Goal: Task Accomplishment & Management: Use online tool/utility

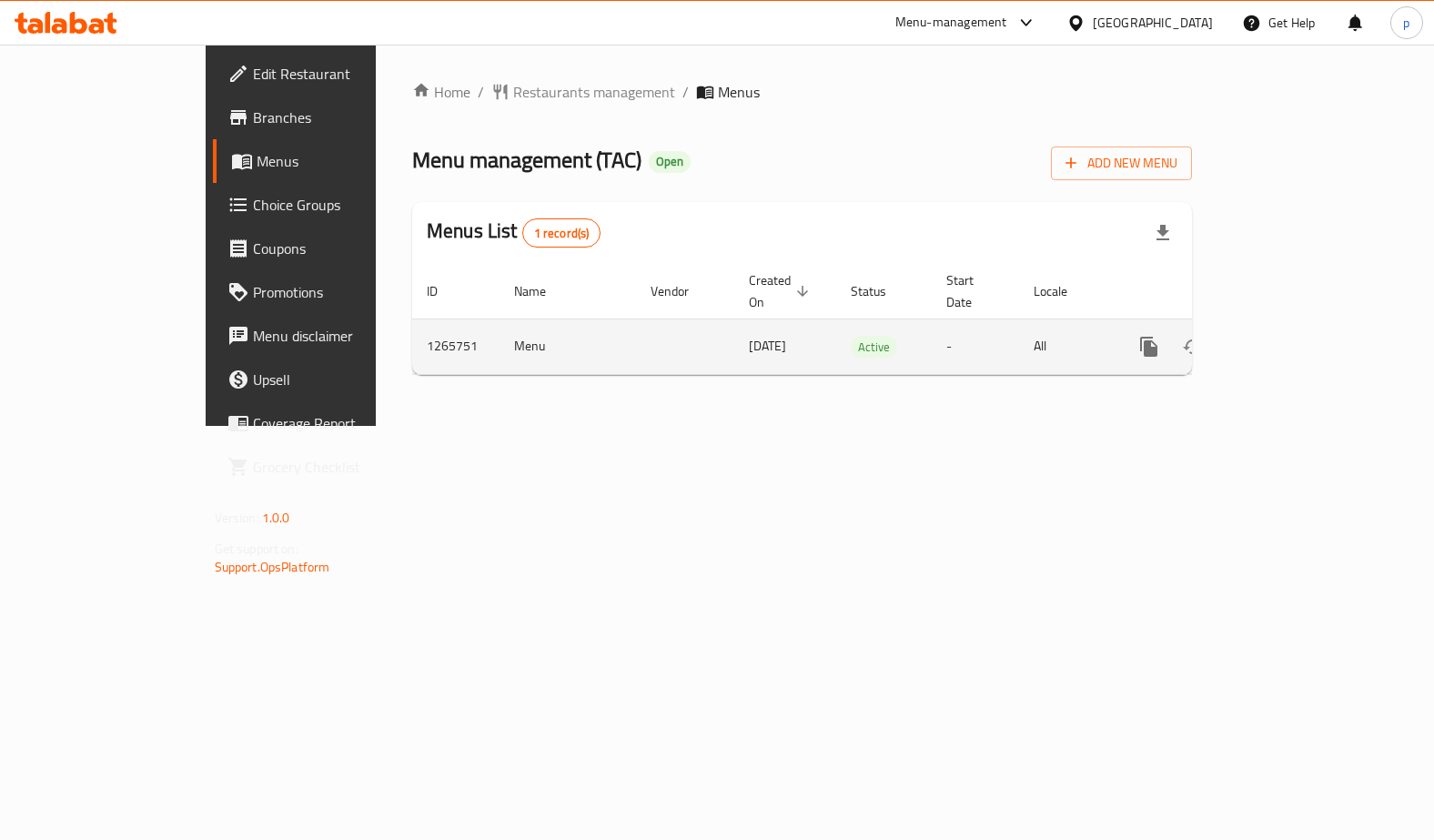
click at [1291, 336] on icon "enhanced table" at bounding box center [1281, 346] width 22 height 22
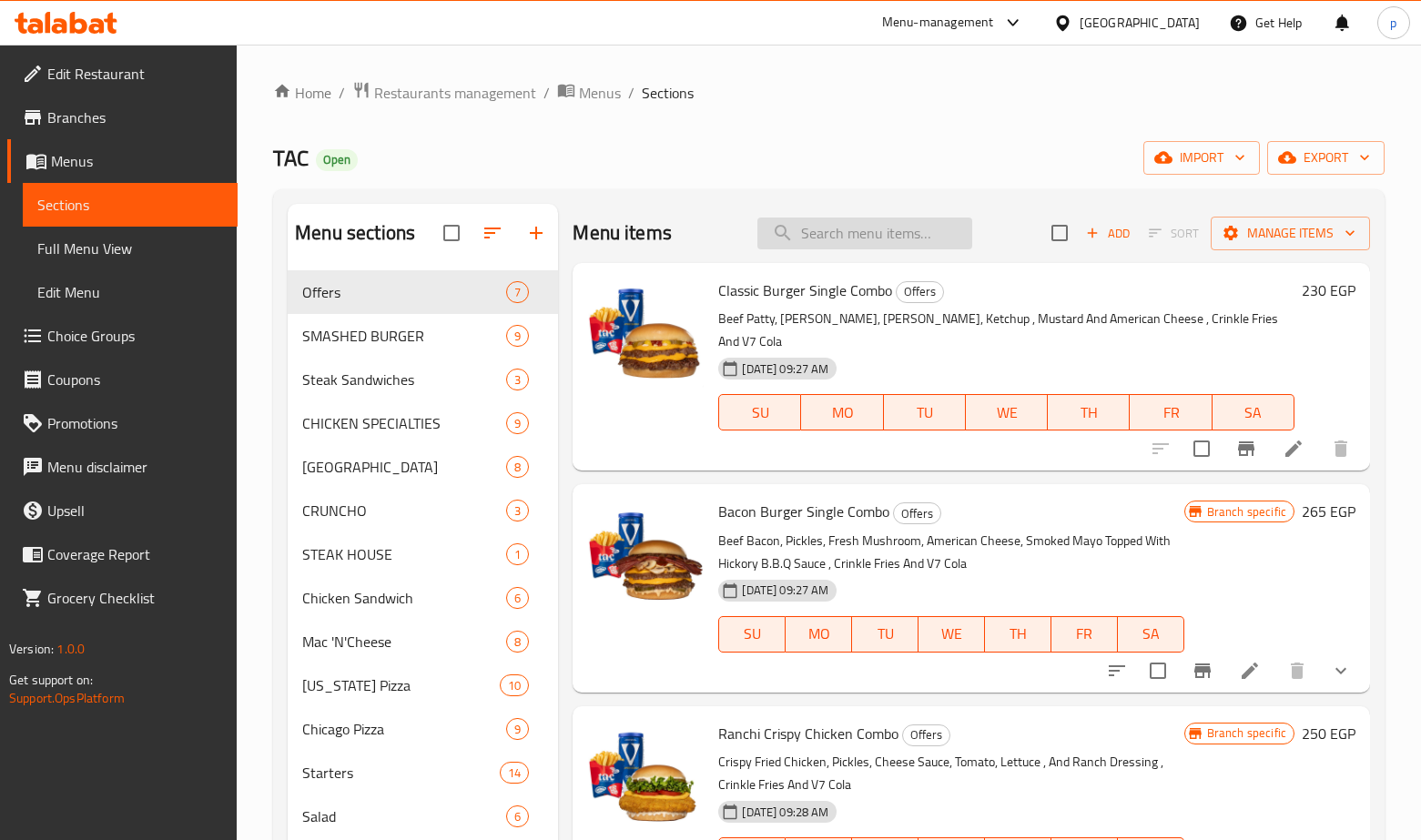
click at [855, 245] on input "search" at bounding box center [864, 233] width 215 height 32
paste input "الشرومر"
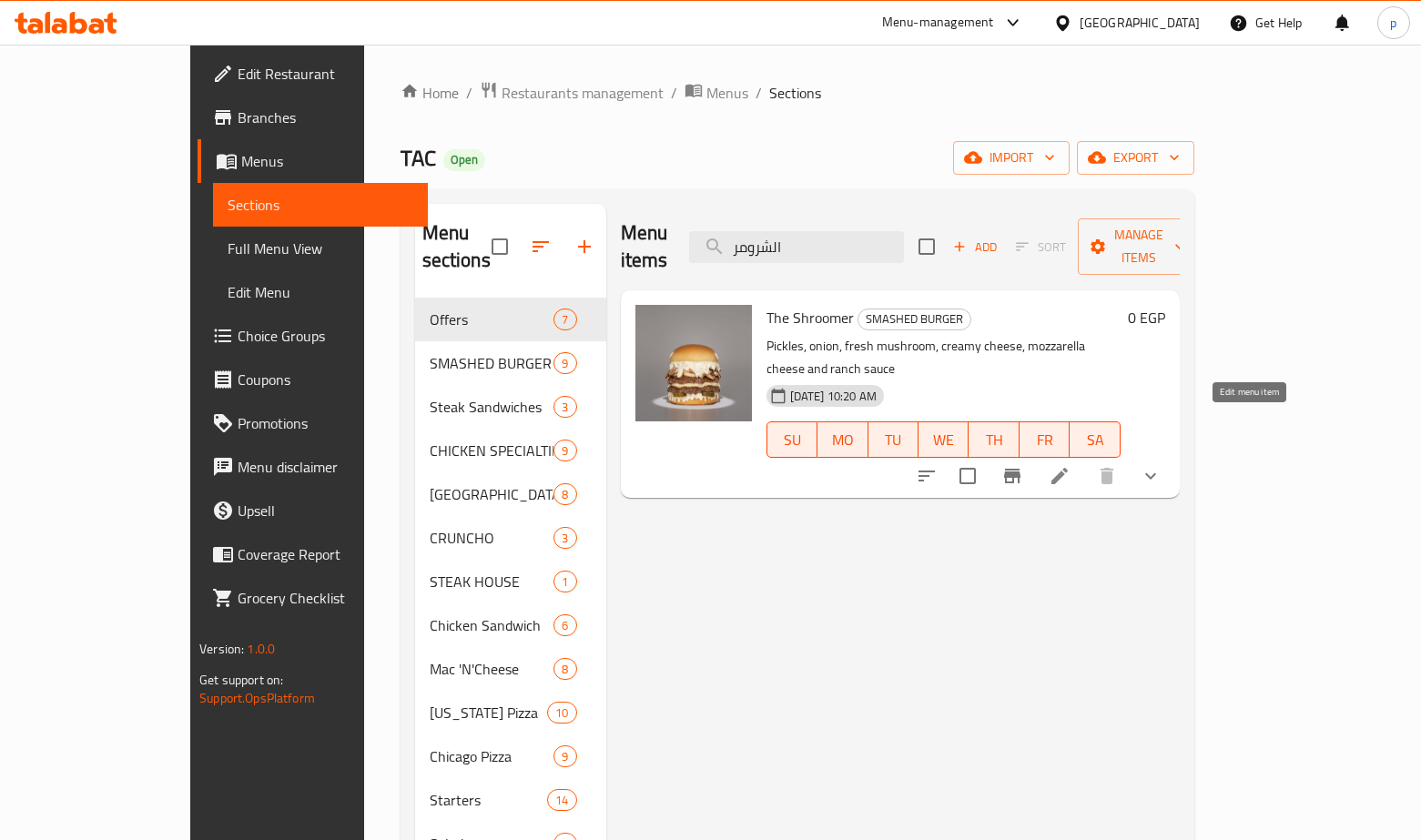
type input "الشرومر"
click at [1071, 465] on icon at bounding box center [1059, 475] width 22 height 22
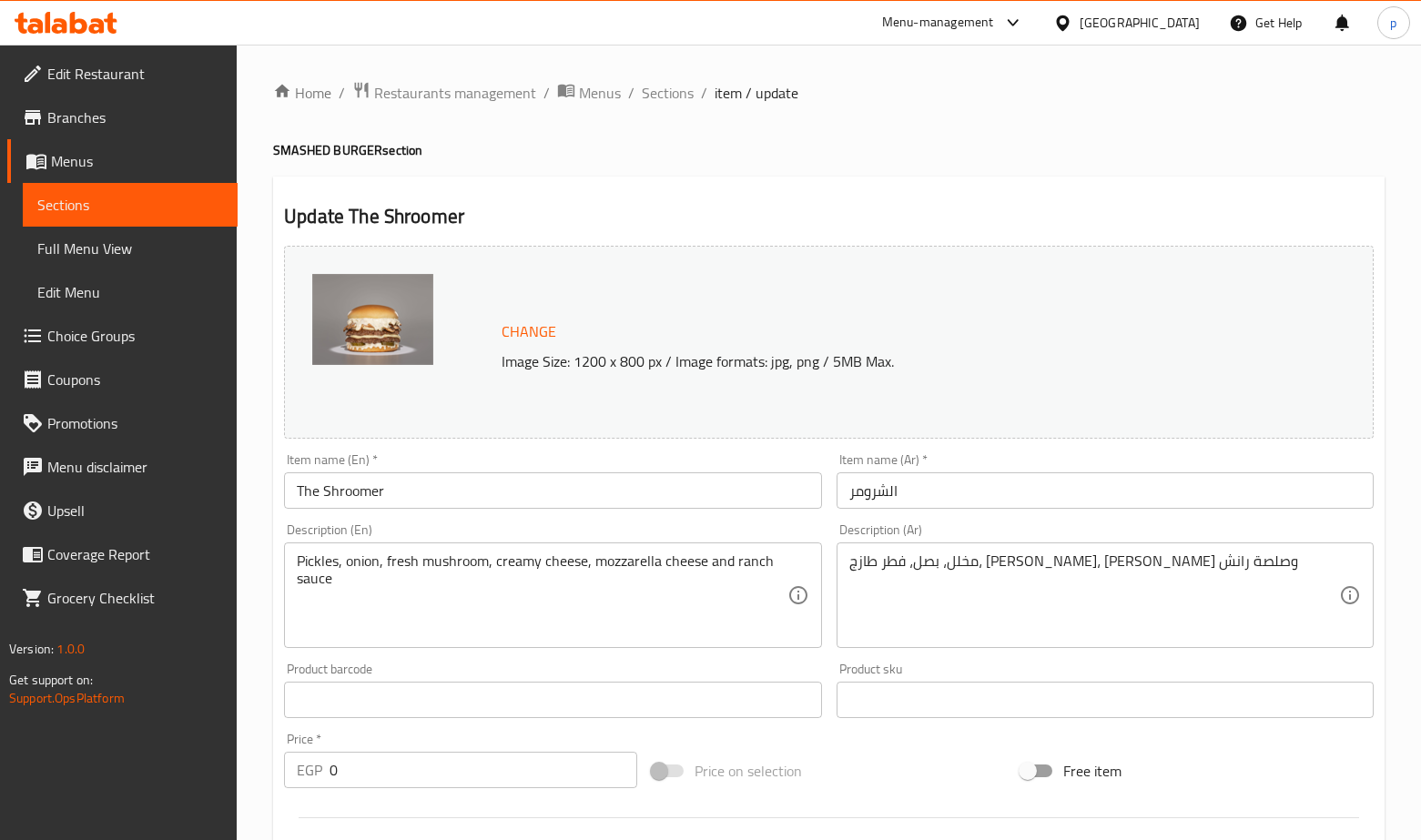
click at [860, 225] on h2 "Update The Shroomer" at bounding box center [829, 216] width 1090 height 27
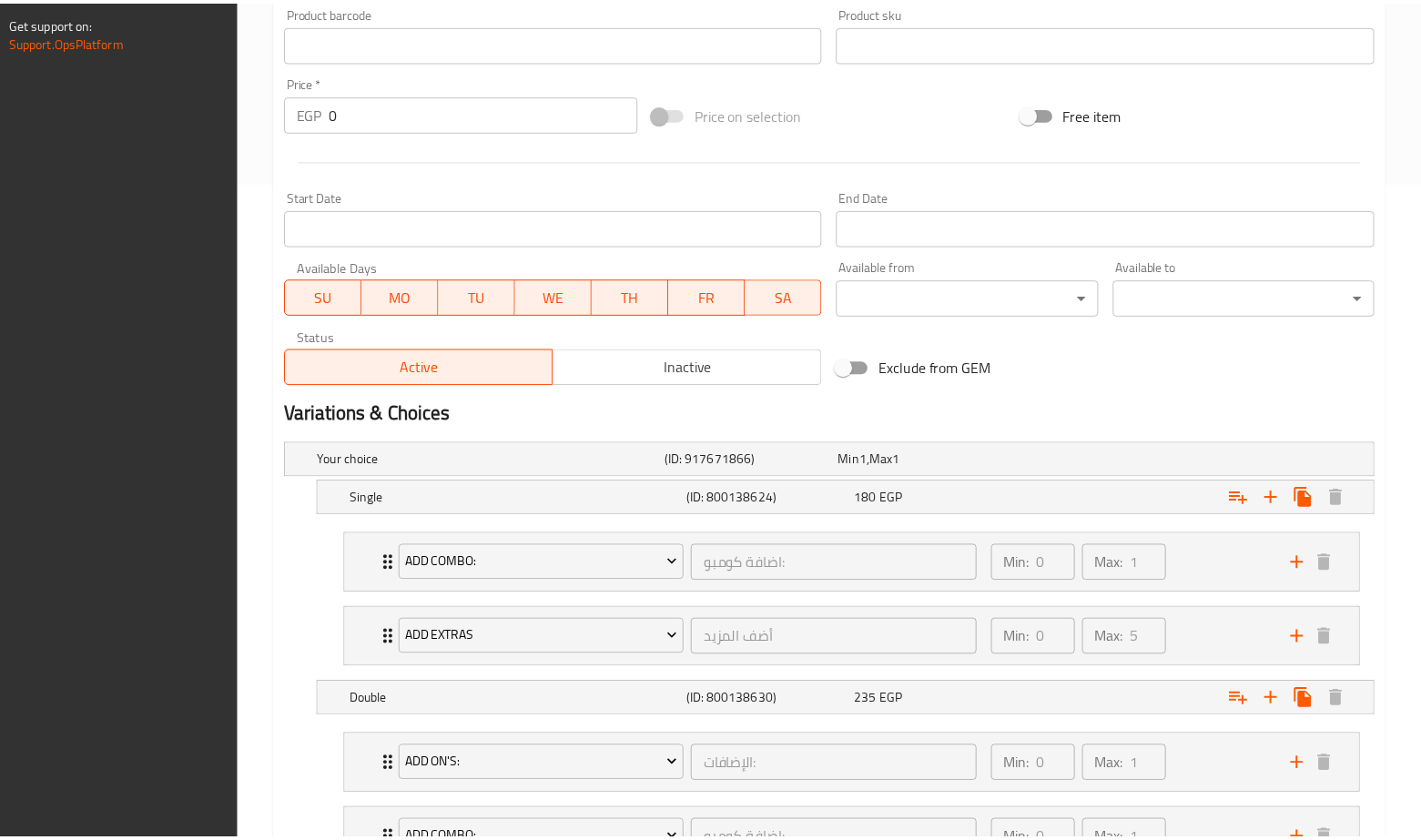
scroll to position [886, 0]
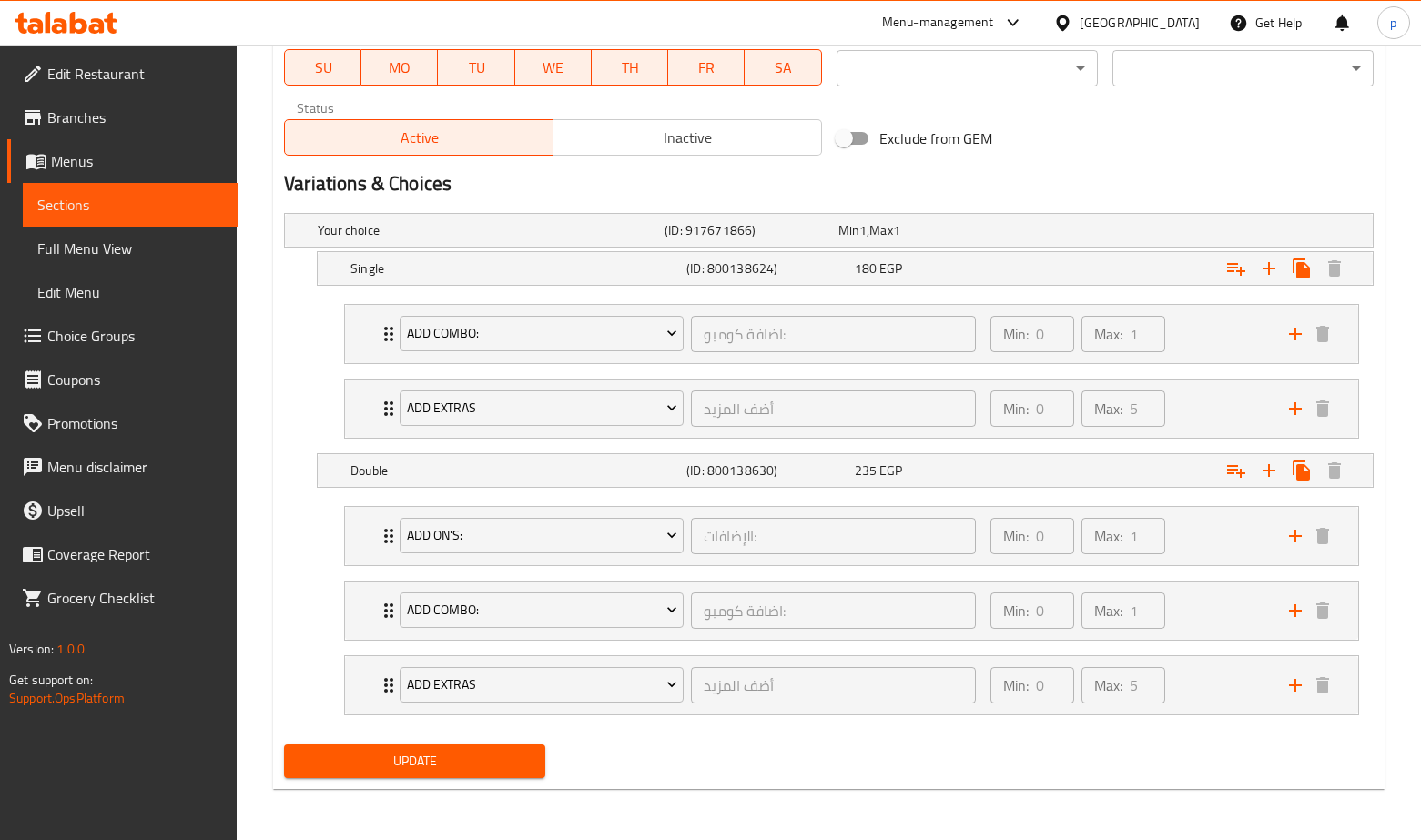
click at [279, 511] on div "Your choice (ID: 917671866) Min 1 , Max 1 Name (En) Your choice Name (En) Name …" at bounding box center [829, 471] width 1105 height 531
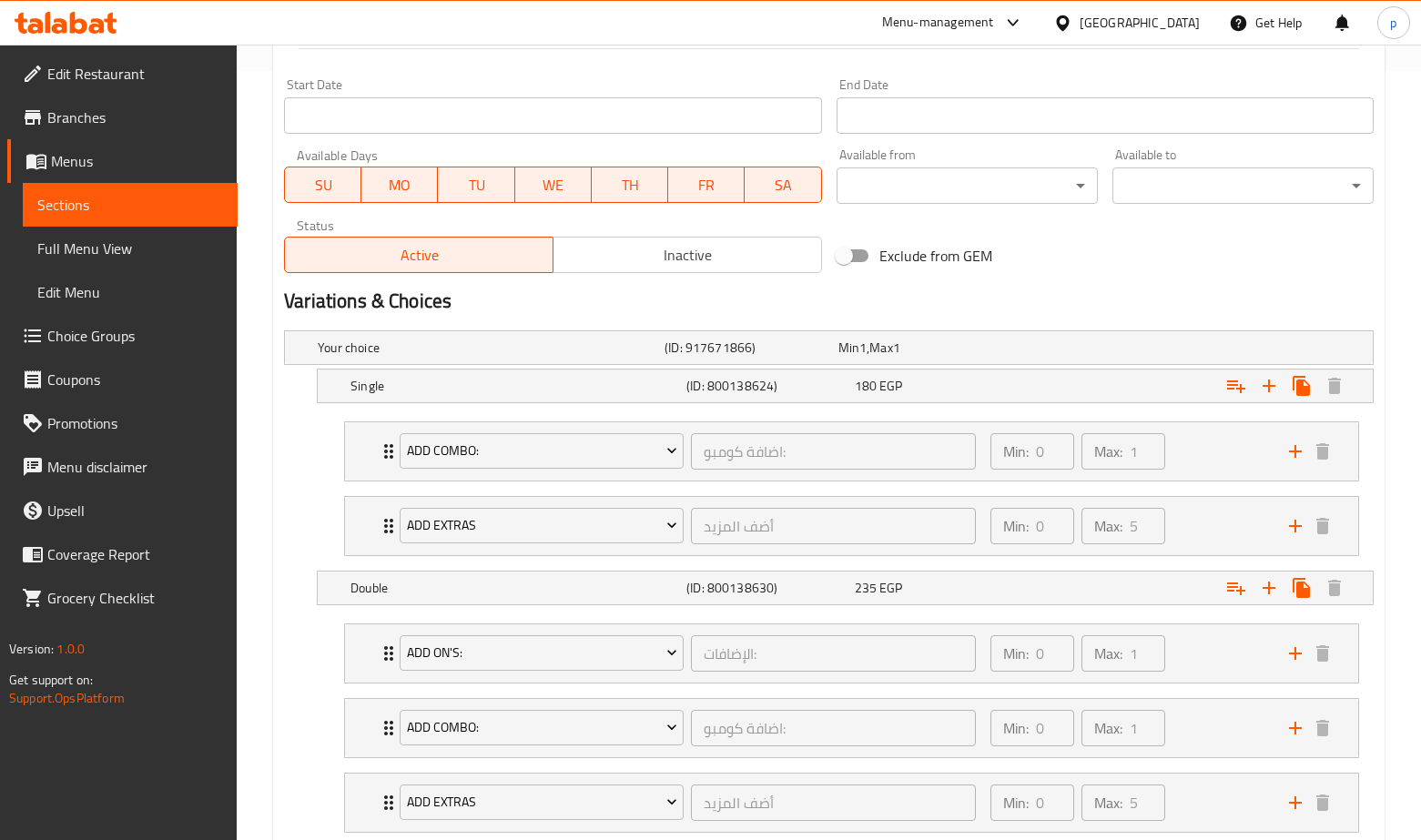
scroll to position [939, 0]
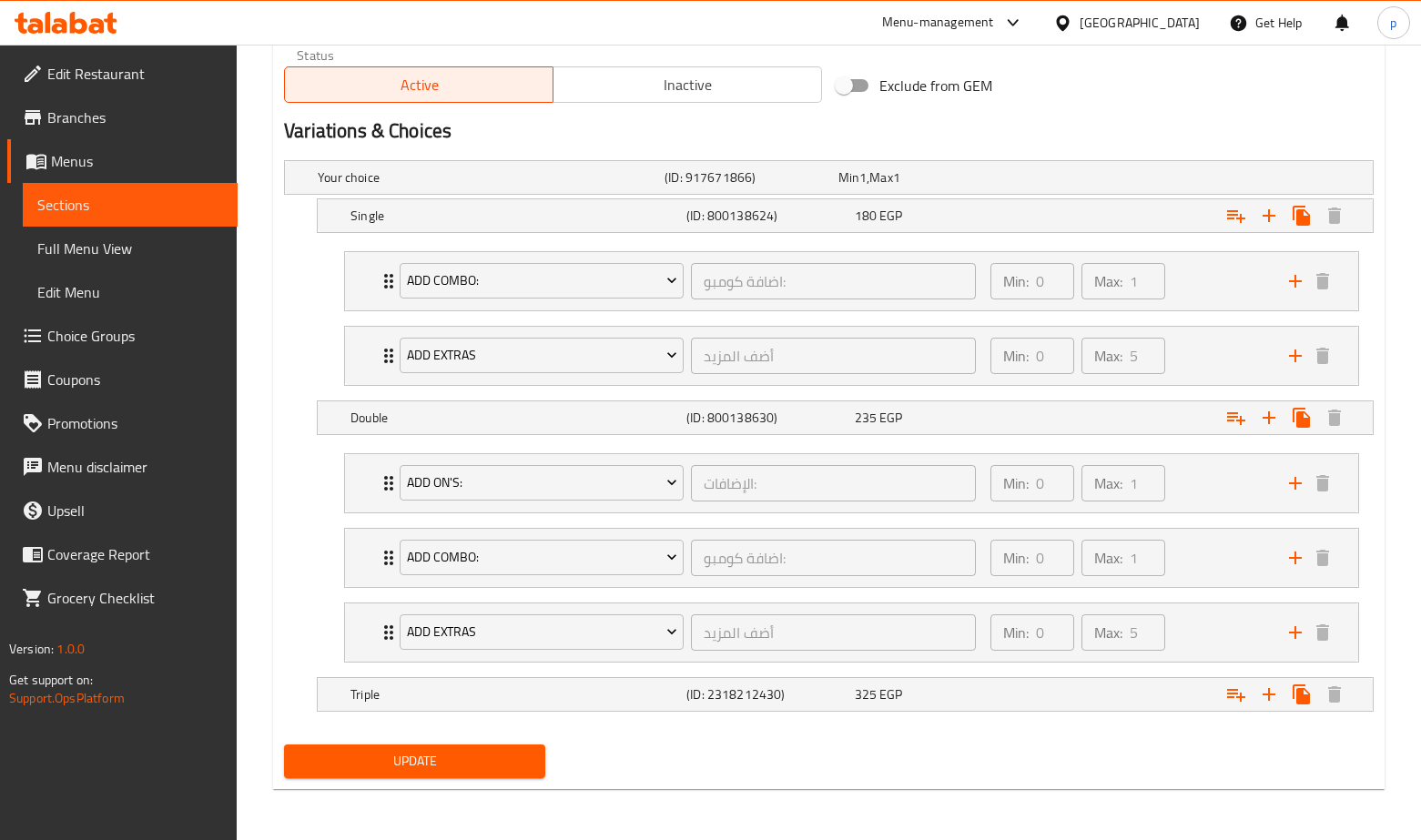
click at [542, 137] on h2 "Variations & Choices" at bounding box center [829, 131] width 1090 height 27
click at [46, 376] on span at bounding box center [35, 379] width 25 height 22
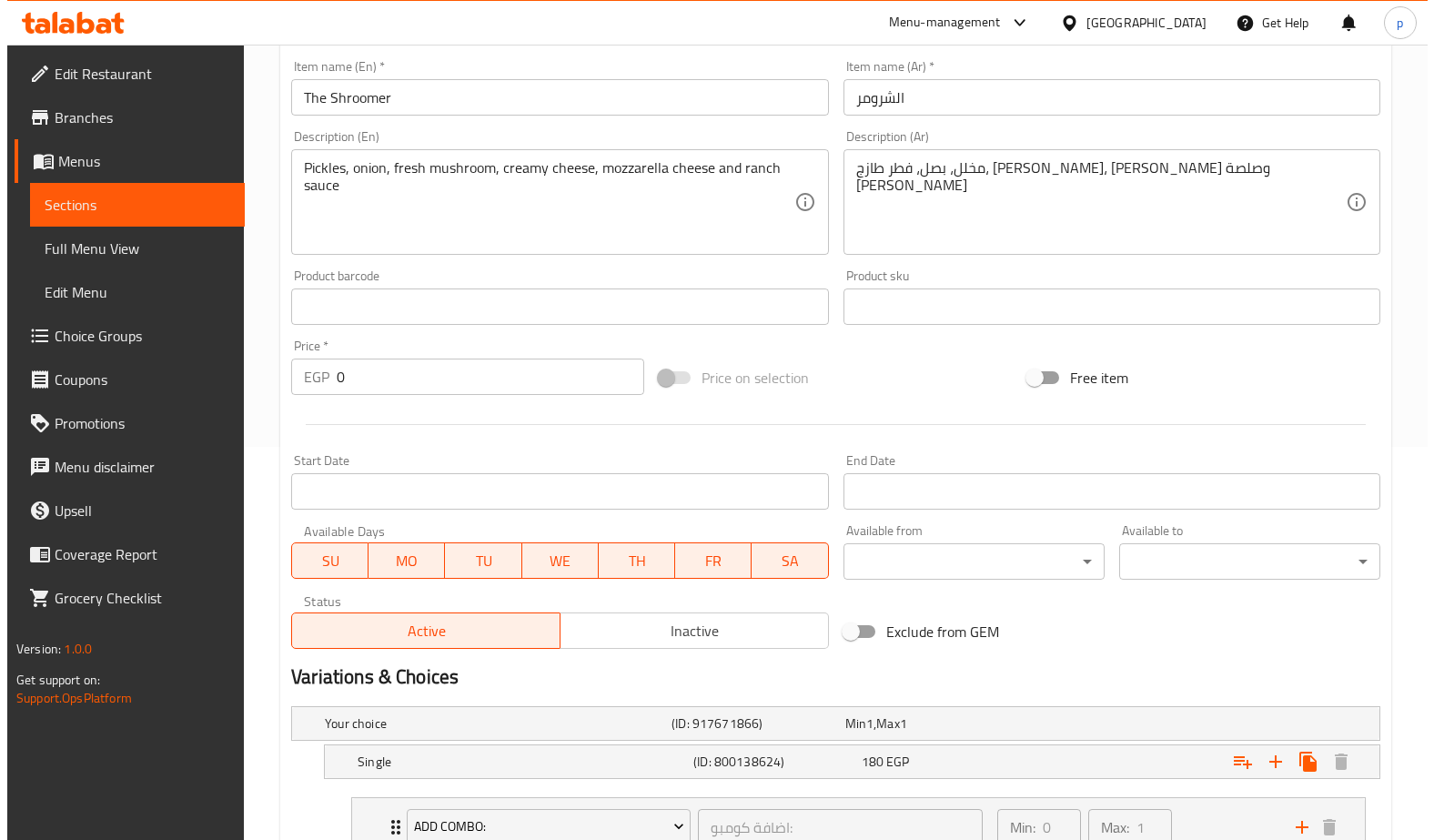
scroll to position [0, 0]
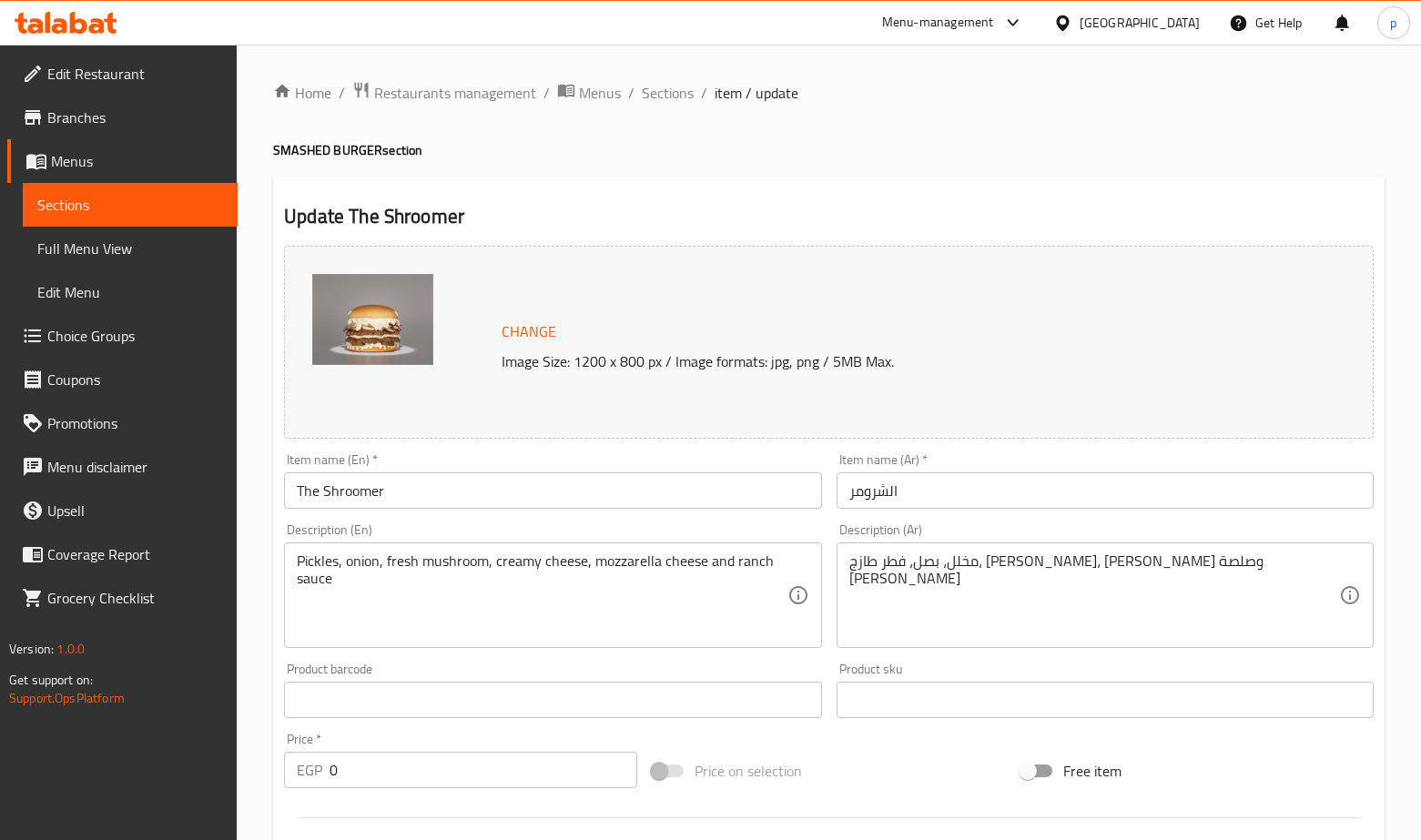
click at [166, 153] on span "Menus" at bounding box center [137, 161] width 172 height 22
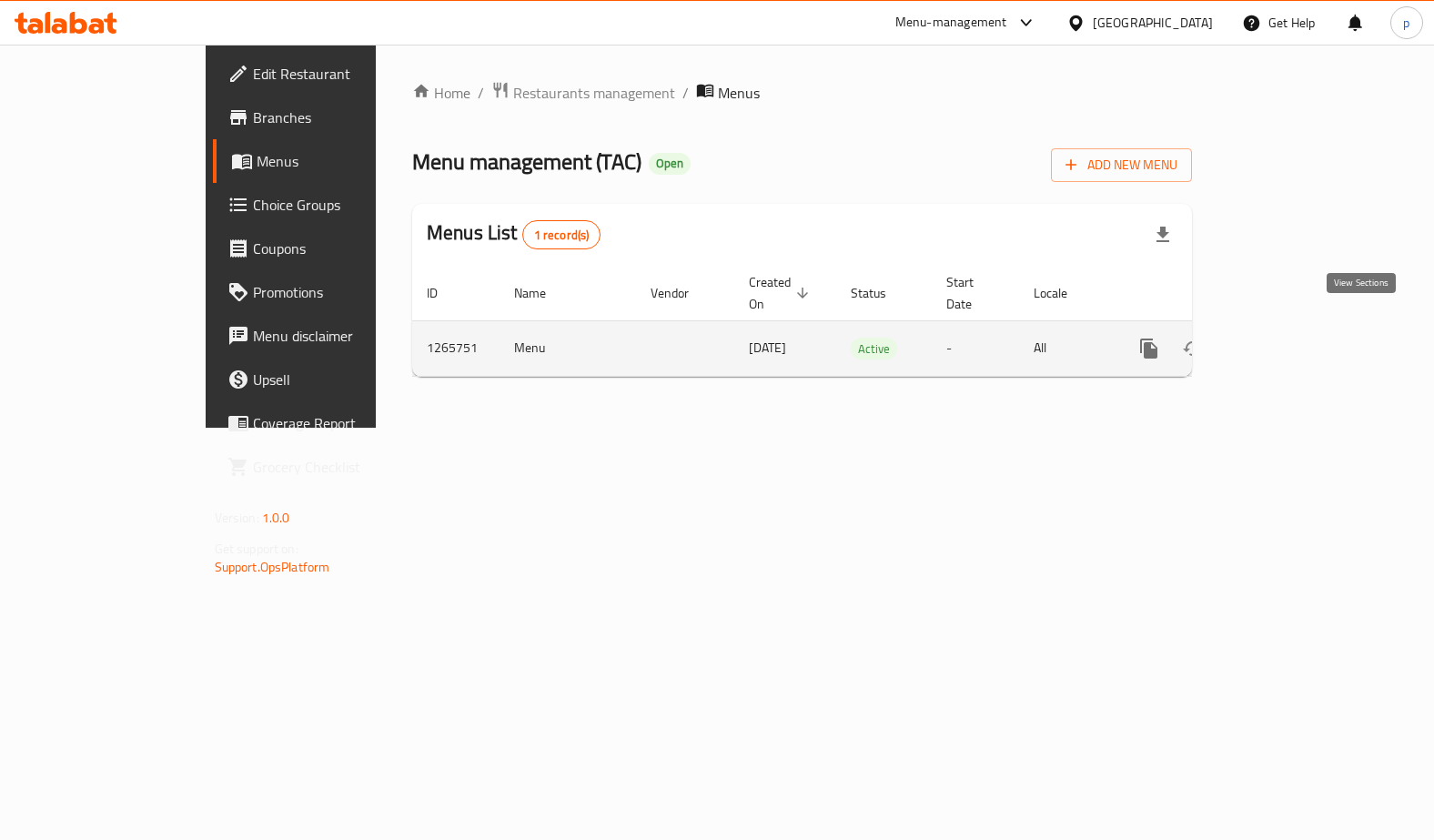
click at [1288, 340] on icon "enhanced table" at bounding box center [1280, 348] width 16 height 16
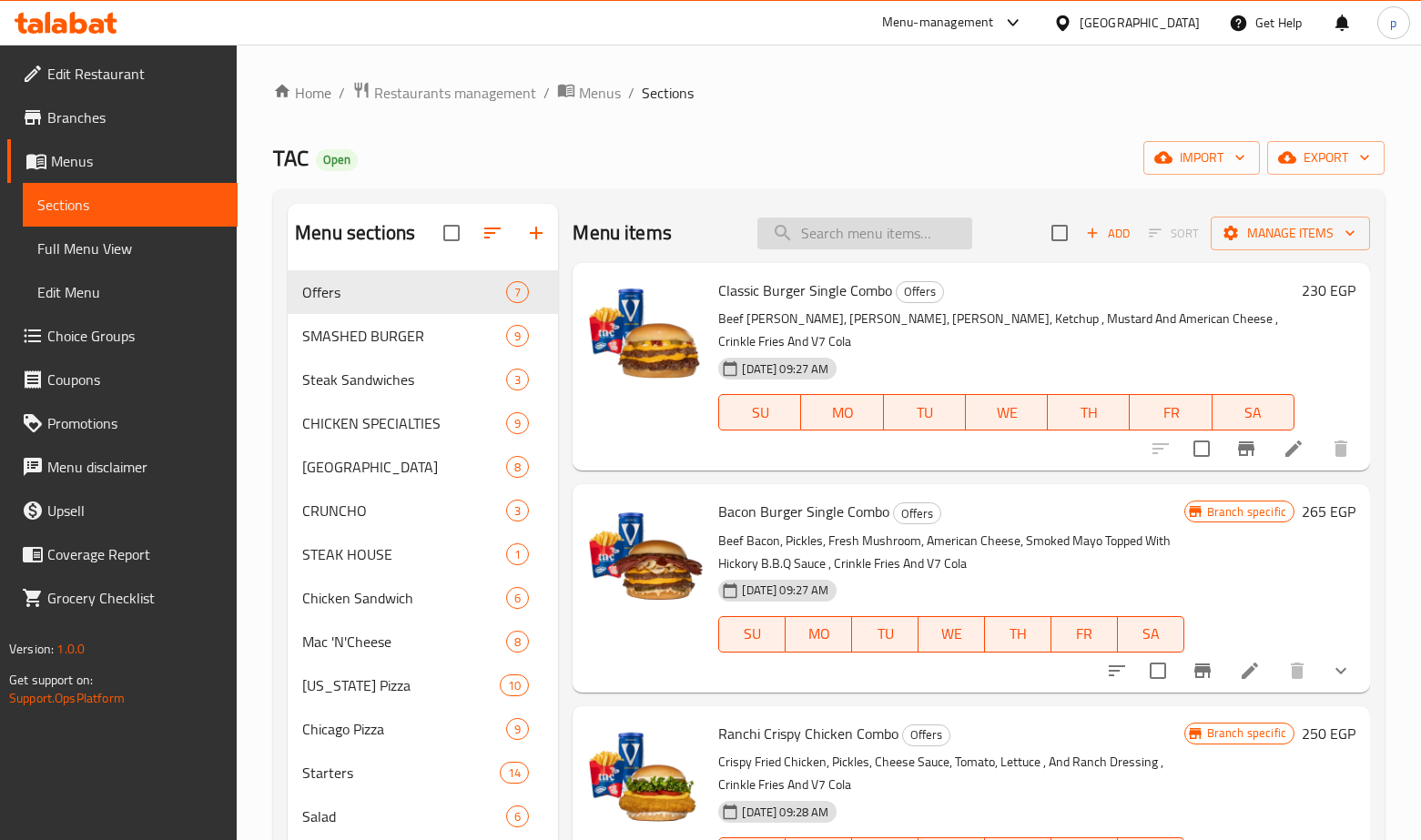
click at [818, 235] on input "search" at bounding box center [864, 233] width 215 height 32
paste input "برجر امريكي"
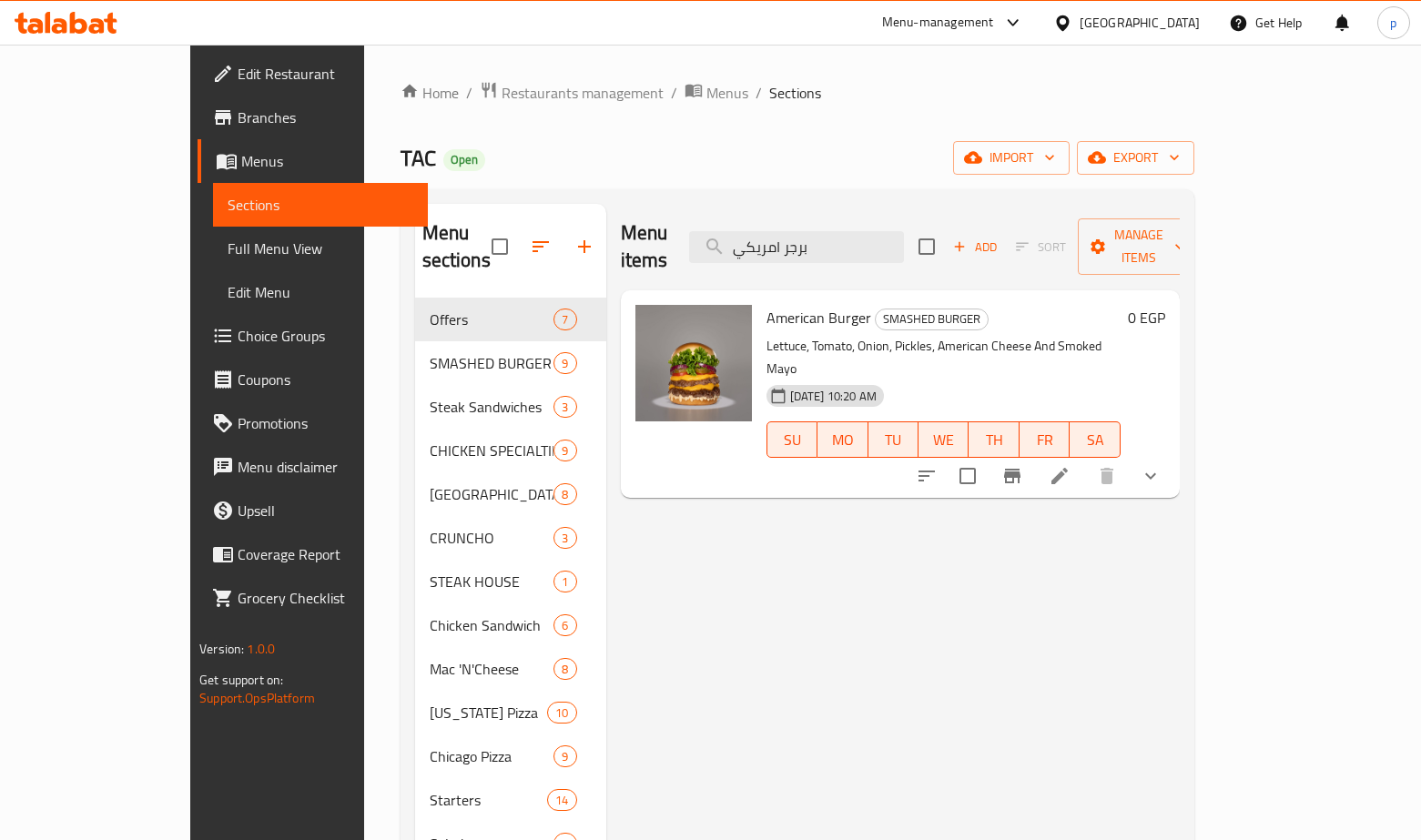
type input "برجر امريكي"
click at [1085, 460] on li at bounding box center [1059, 476] width 51 height 33
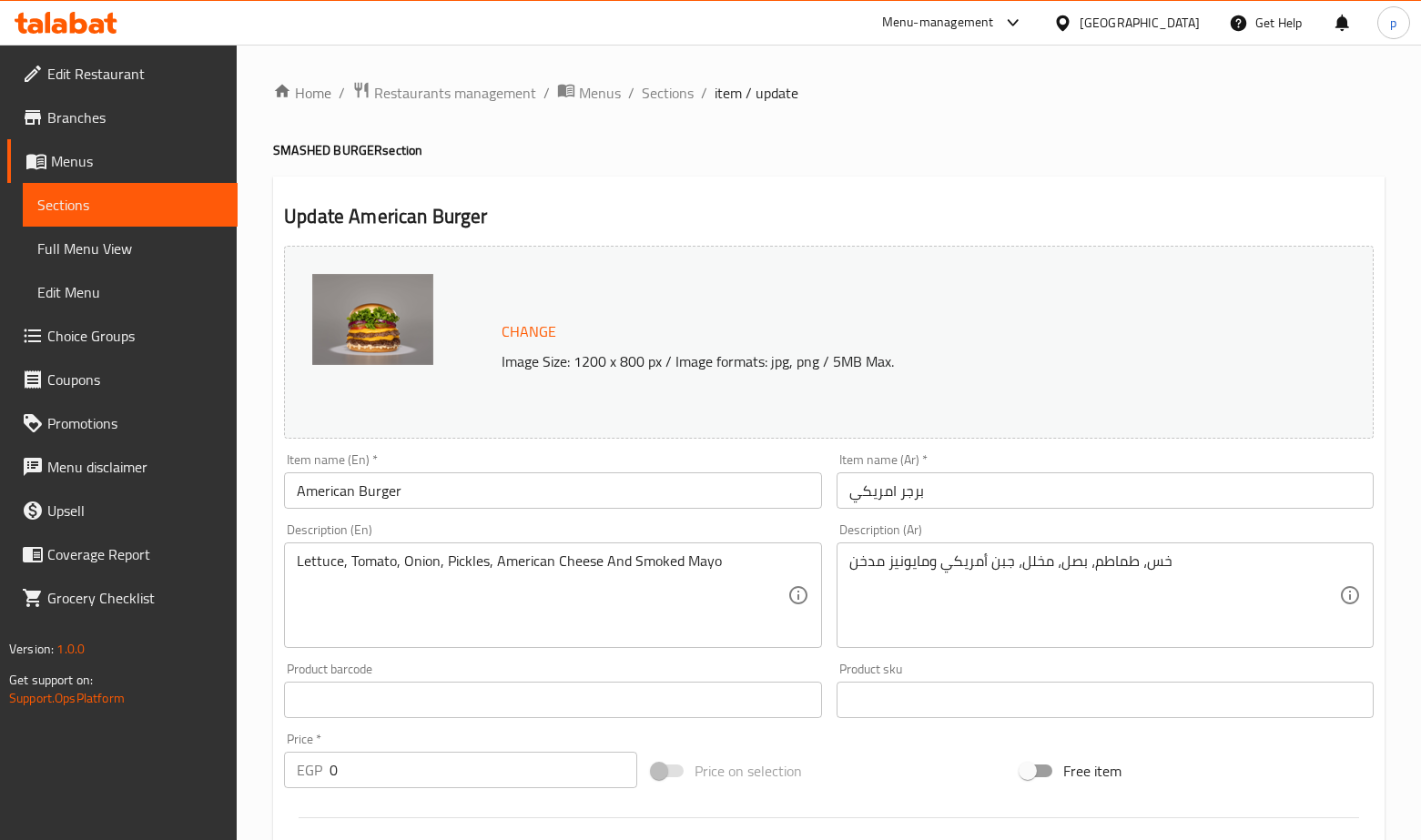
click at [700, 213] on h2 "Update American Burger" at bounding box center [829, 216] width 1090 height 27
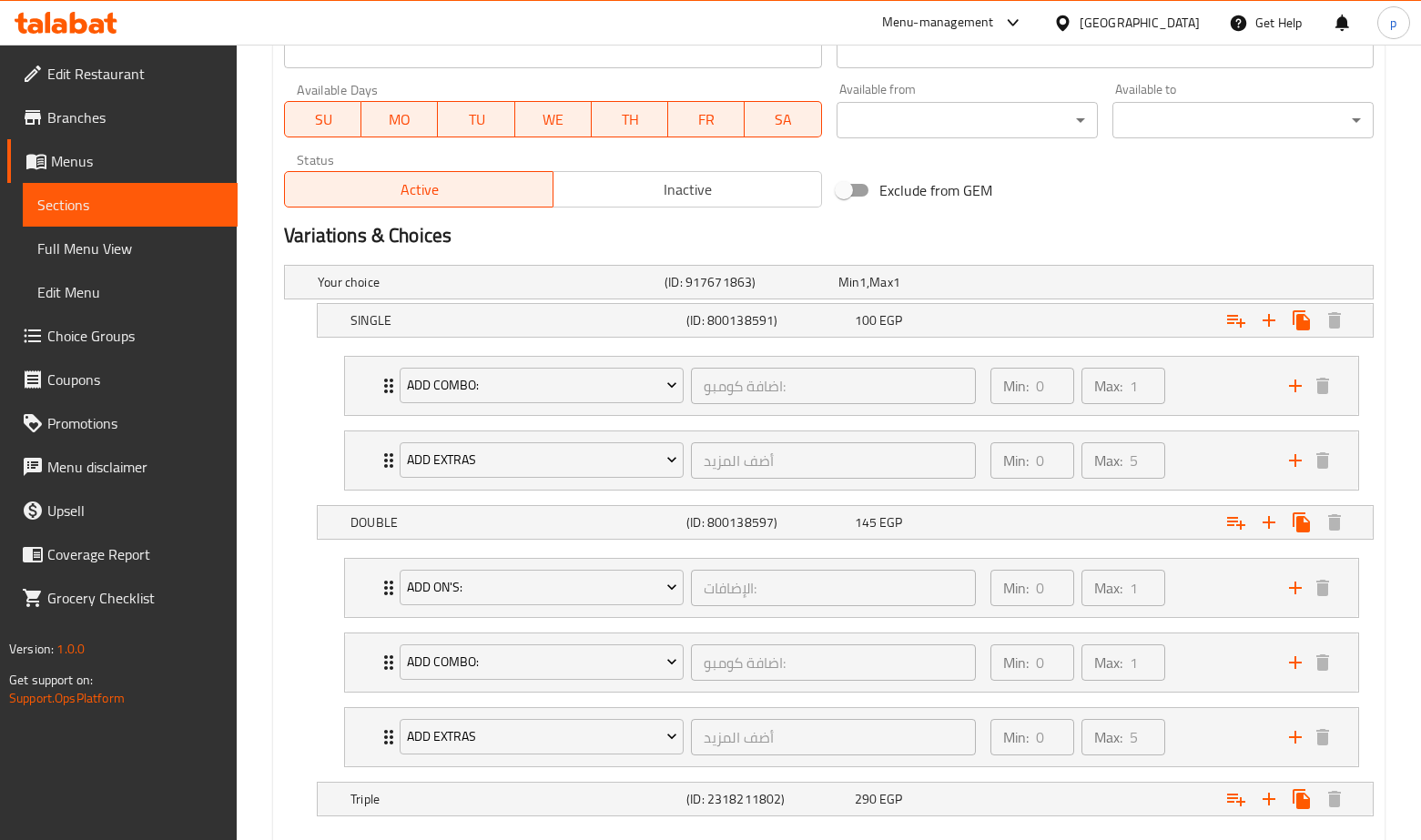
scroll to position [939, 0]
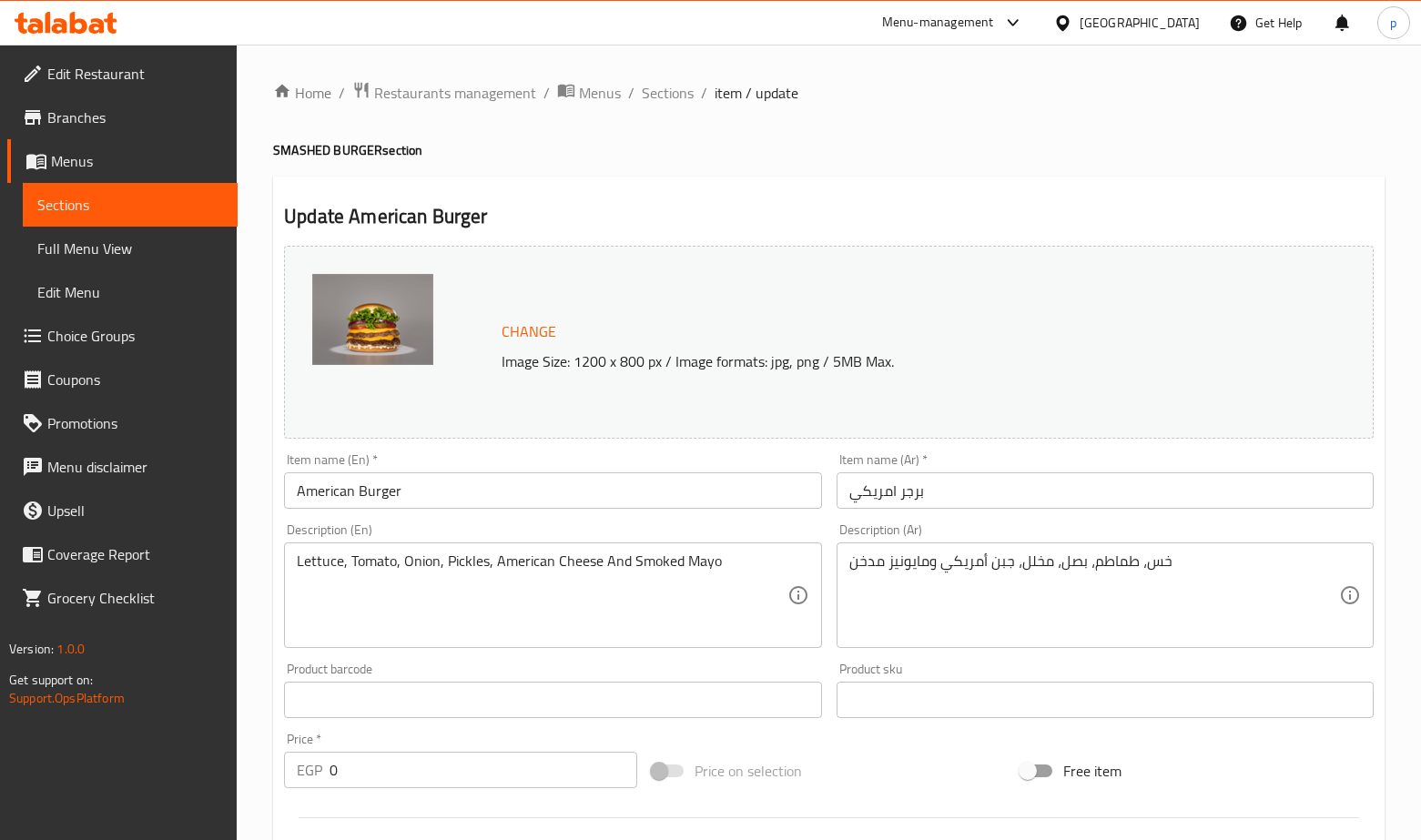
click at [869, 101] on ol "Home / Restaurants management / Menus / Sections / item / update" at bounding box center [829, 93] width 1111 height 24
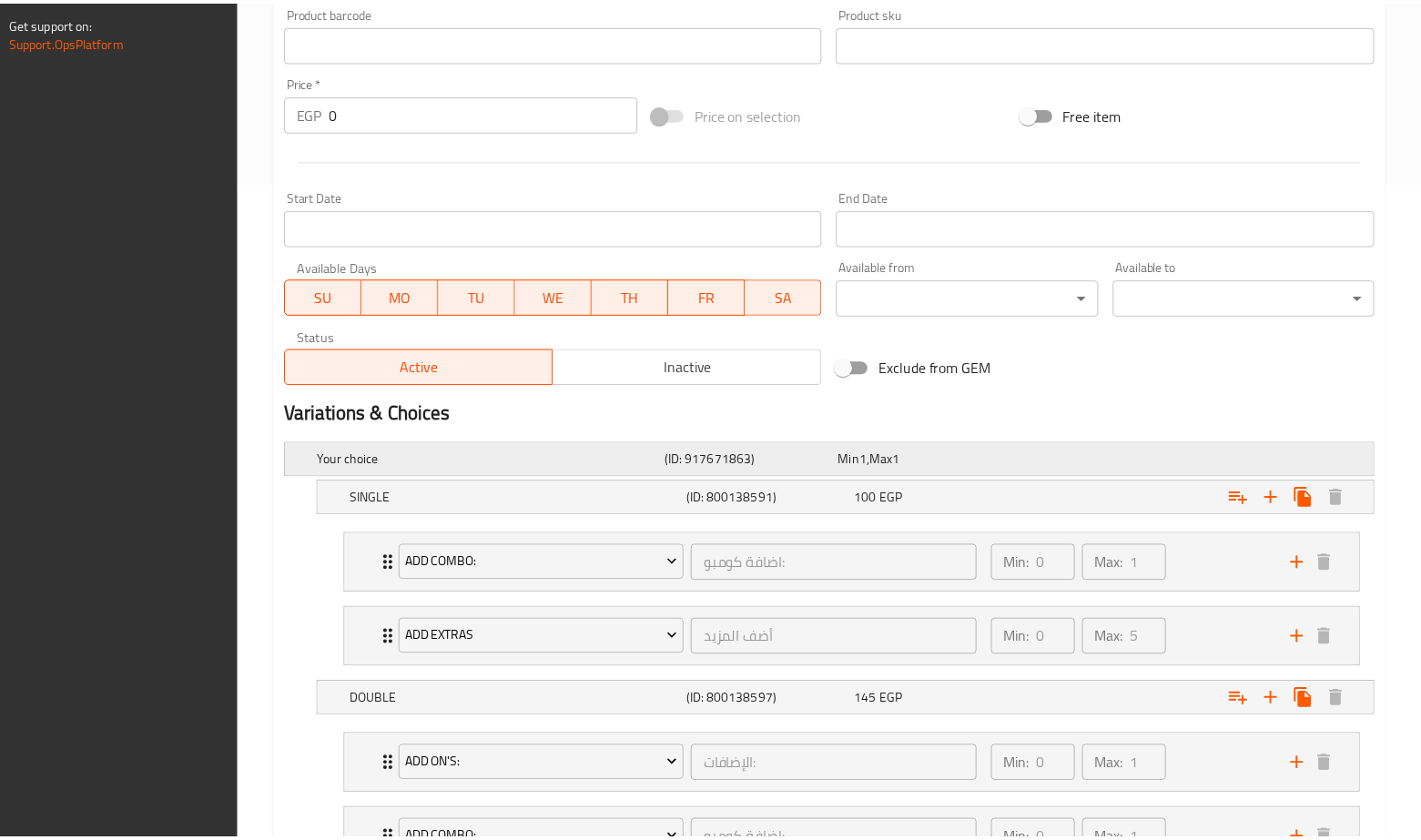
scroll to position [939, 0]
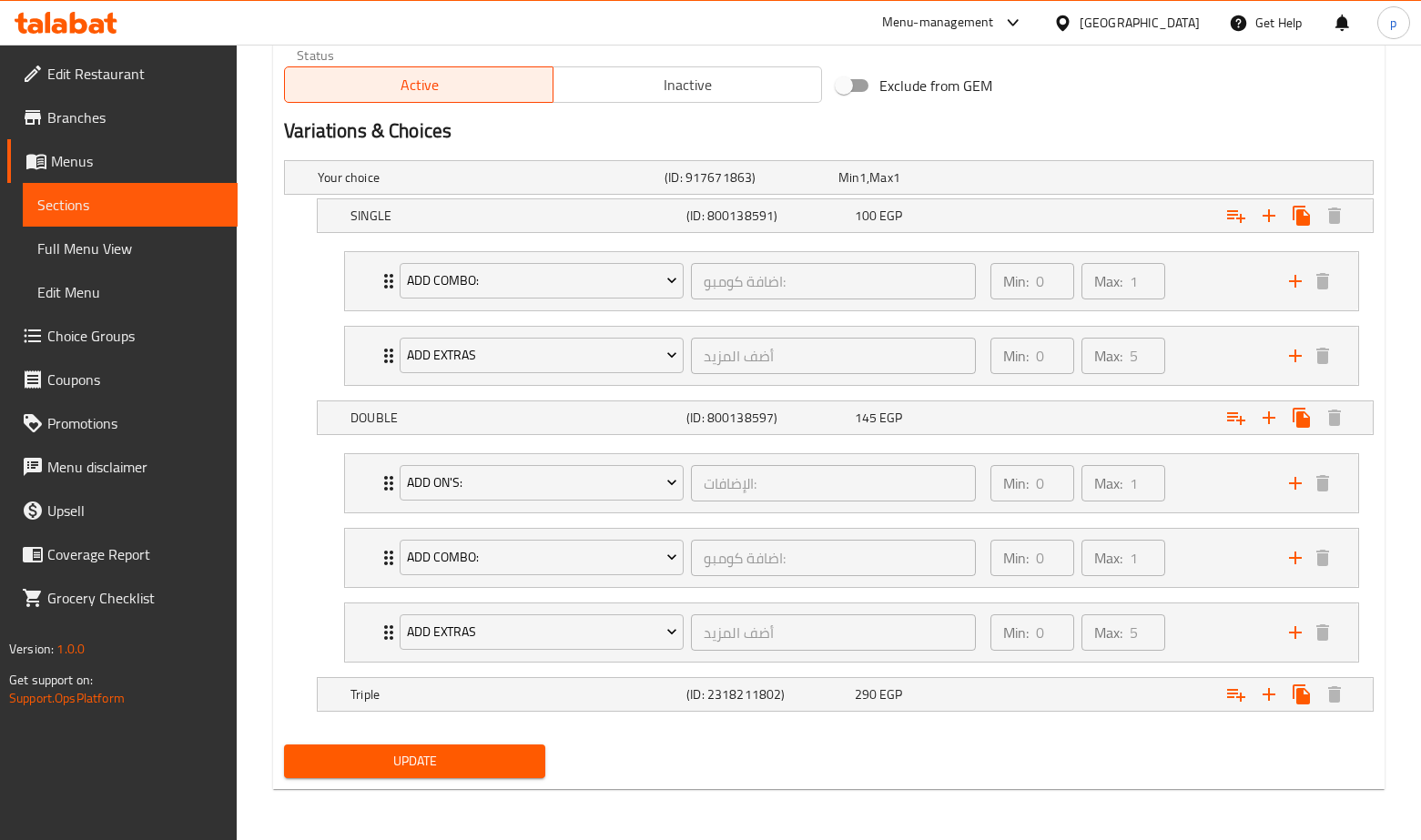
click at [117, 156] on span "Menus" at bounding box center [137, 161] width 172 height 22
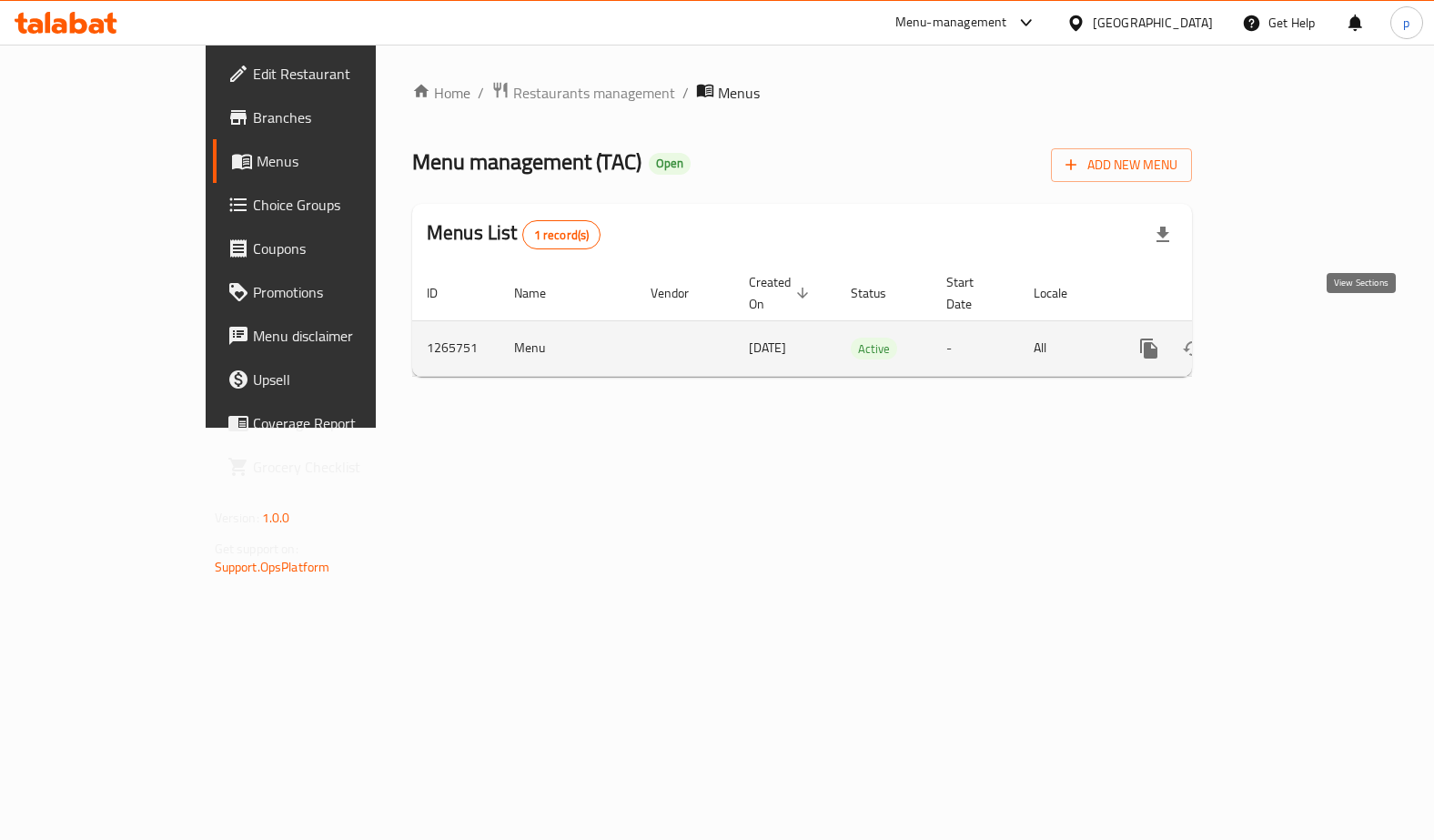
click at [1291, 338] on icon "enhanced table" at bounding box center [1281, 348] width 22 height 22
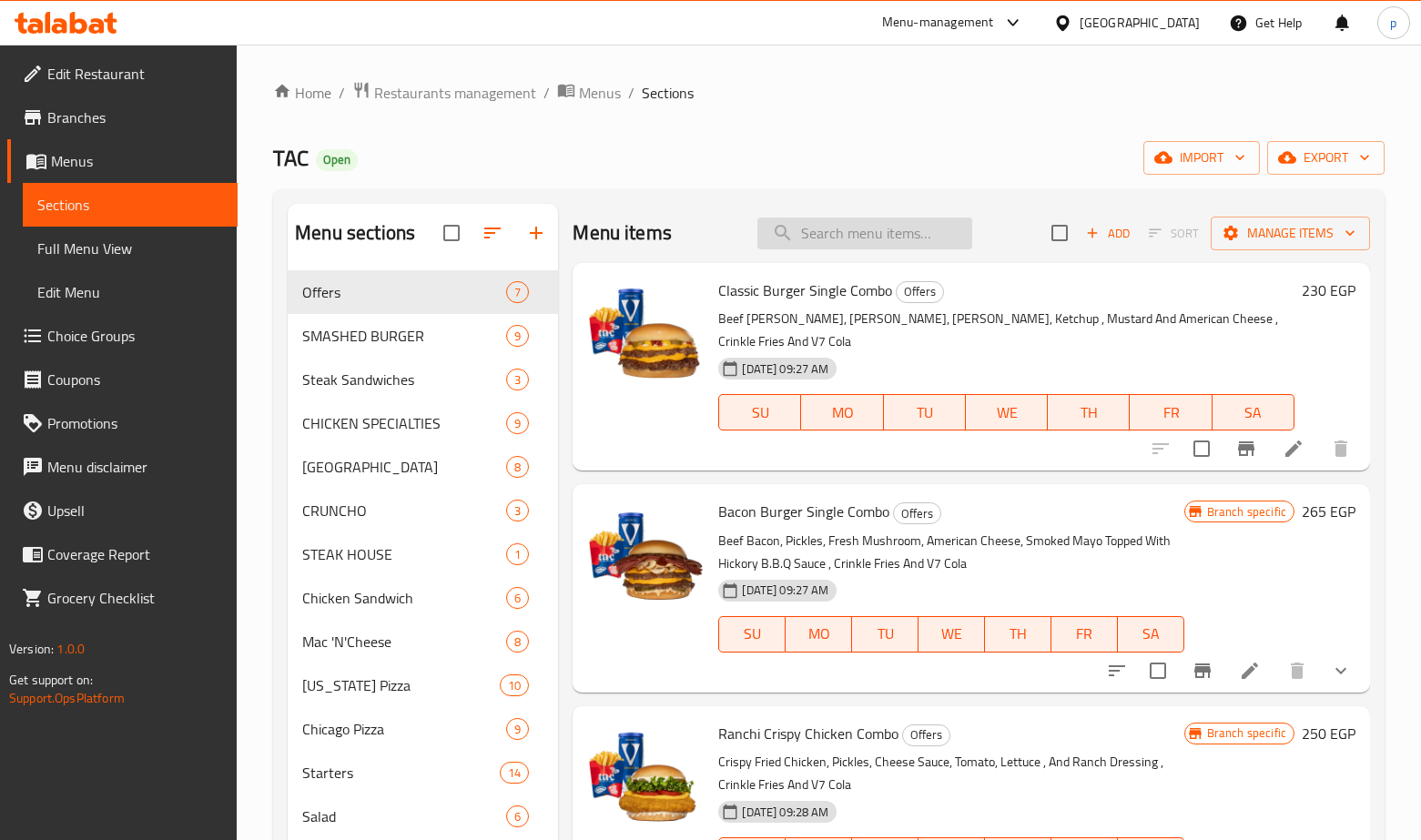
click at [823, 240] on input "search" at bounding box center [864, 233] width 215 height 32
paste input "شوتجن برجر"
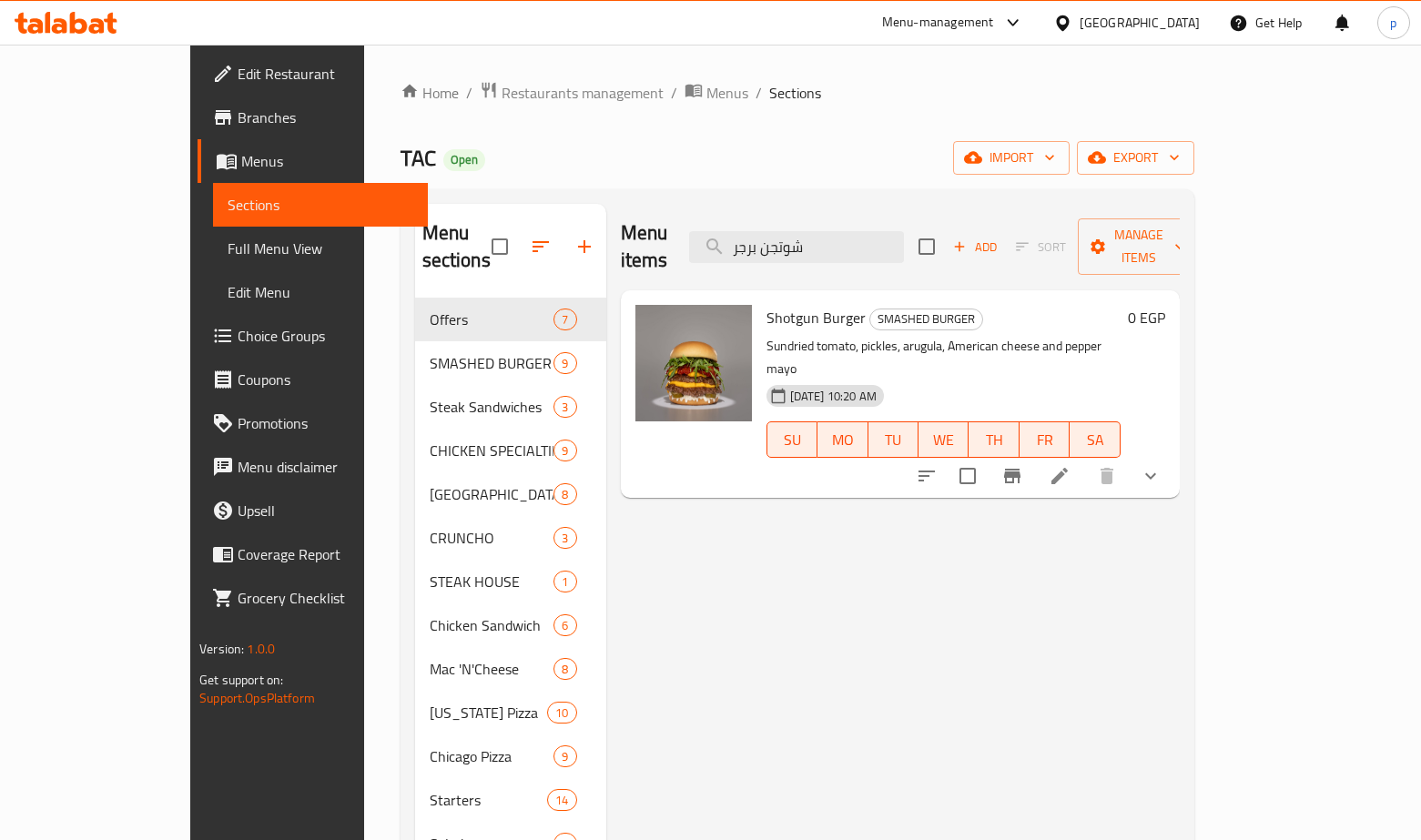
type input "شوتجن برجر"
click at [1071, 465] on icon at bounding box center [1059, 475] width 22 height 22
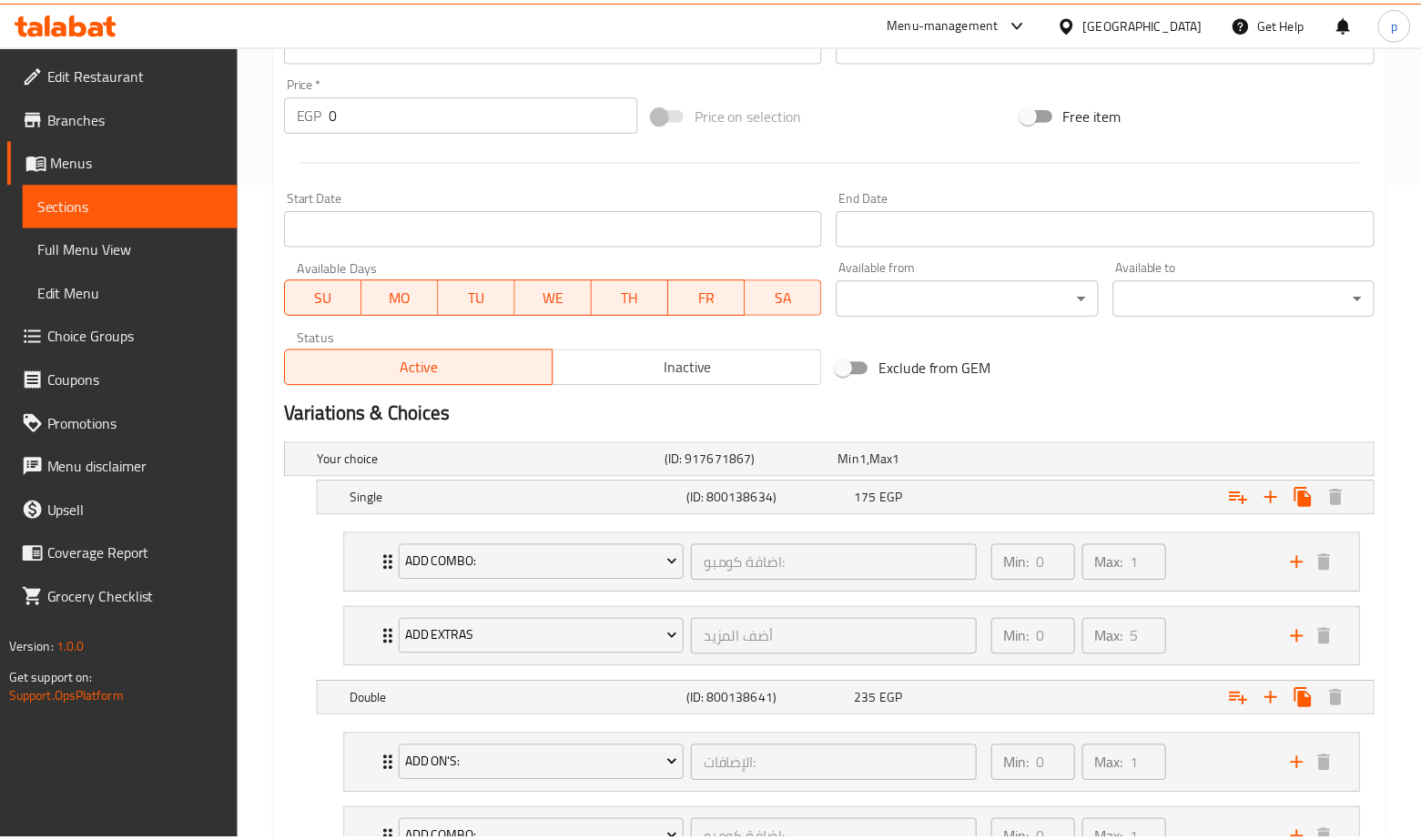
scroll to position [939, 0]
